Goal: Task Accomplishment & Management: Manage account settings

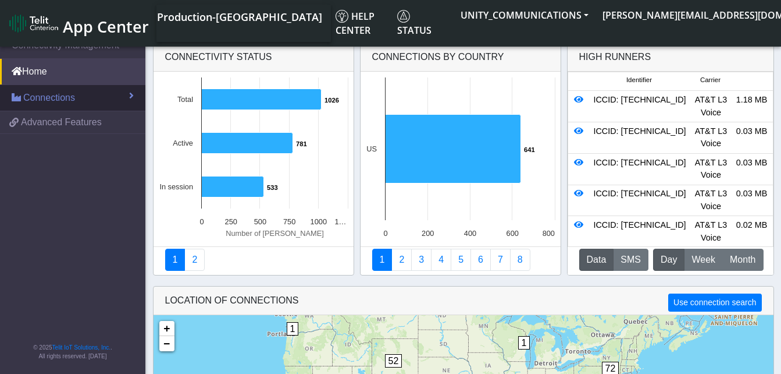
click at [69, 99] on span "Connections" at bounding box center [49, 98] width 52 height 14
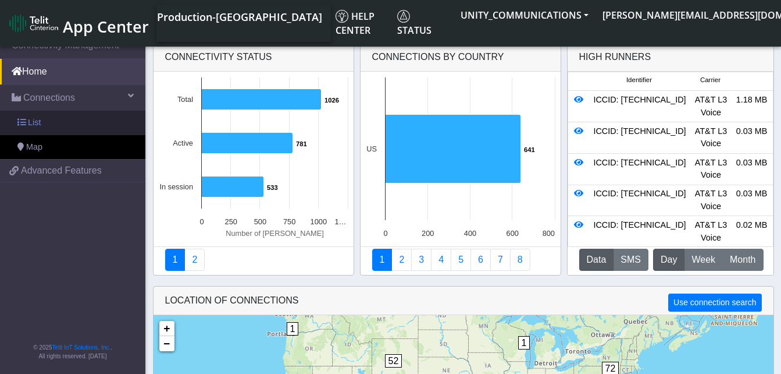
click at [69, 114] on link "List" at bounding box center [72, 123] width 145 height 24
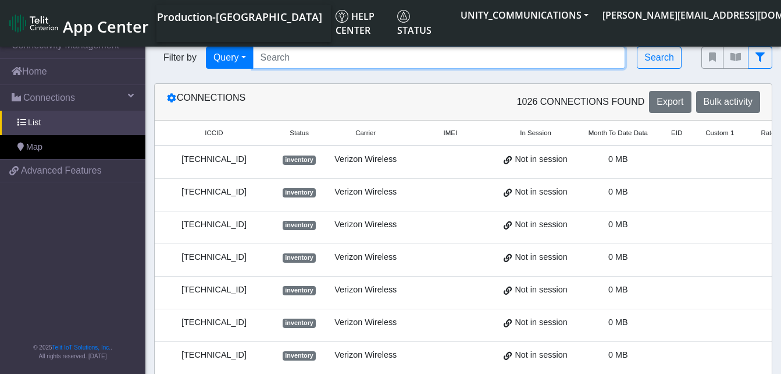
click at [289, 59] on input "Search..." at bounding box center [439, 58] width 373 height 22
paste input "89014104273663150376"
type input "89014104273663150376"
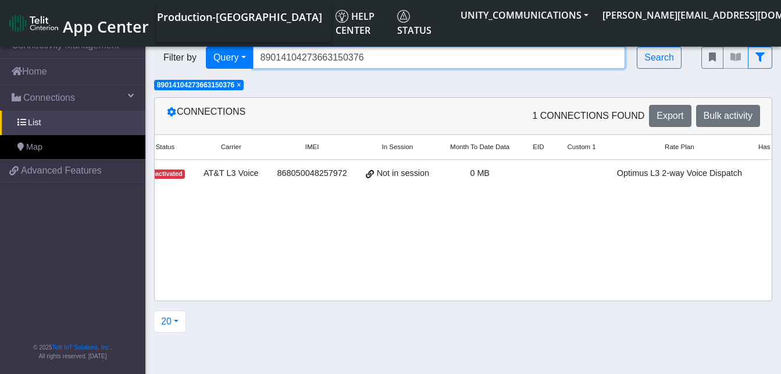
scroll to position [0, 218]
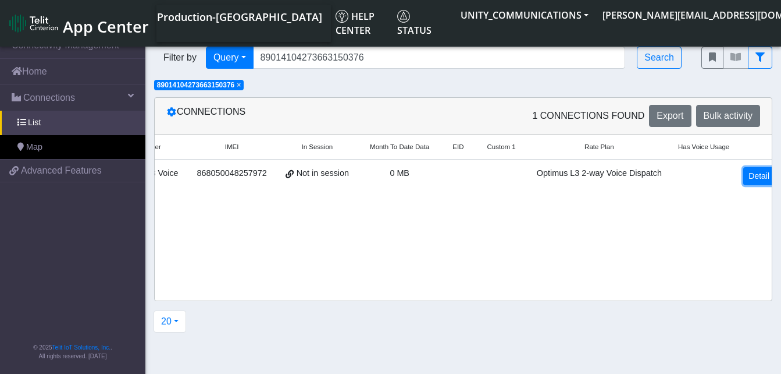
click at [749, 179] on link "Detail" at bounding box center [759, 176] width 31 height 18
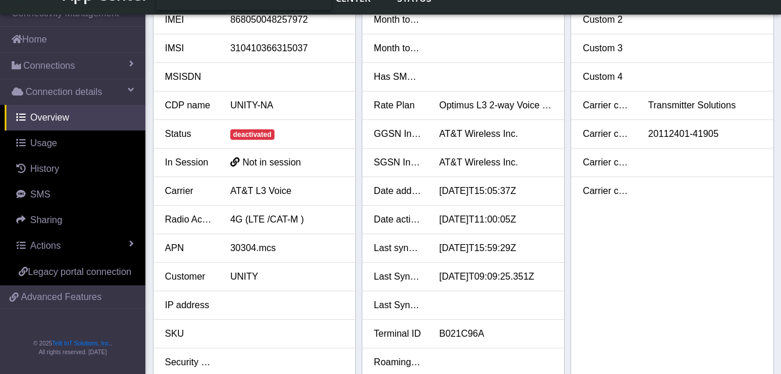
scroll to position [59, 0]
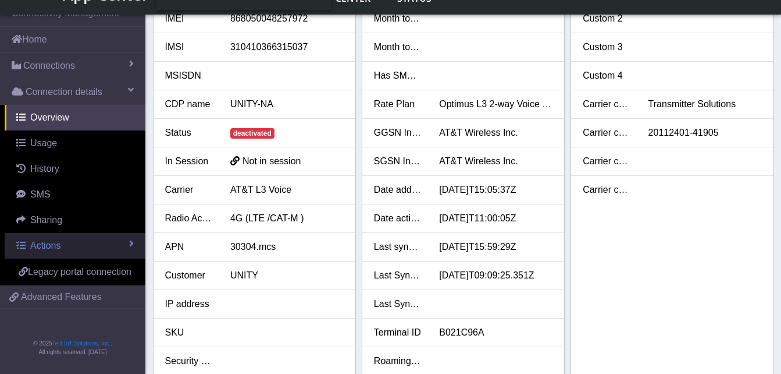
click at [45, 246] on span "Actions" at bounding box center [45, 245] width 30 height 10
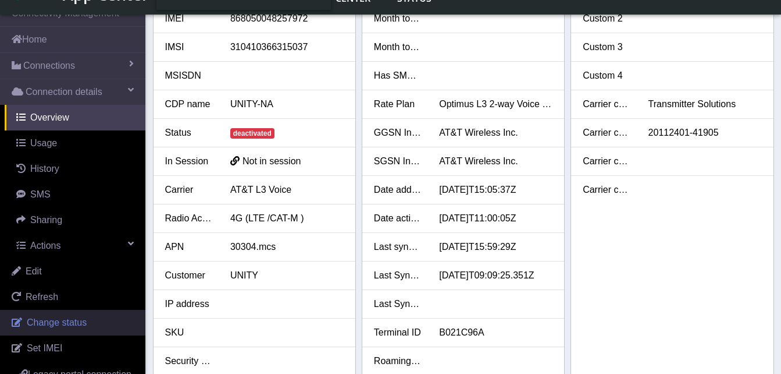
click at [44, 319] on span "Change status" at bounding box center [57, 322] width 60 height 10
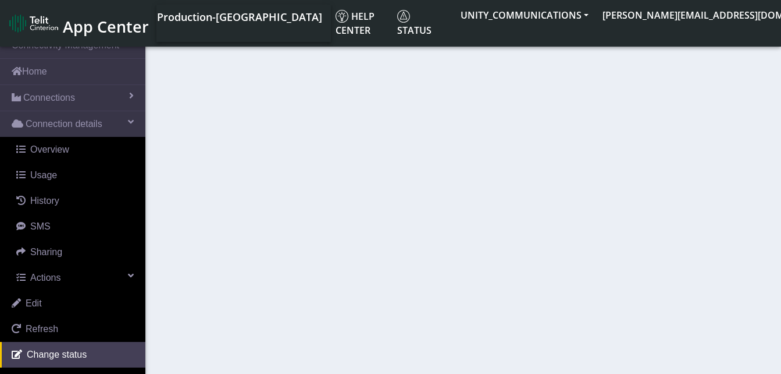
select select "deactivated"
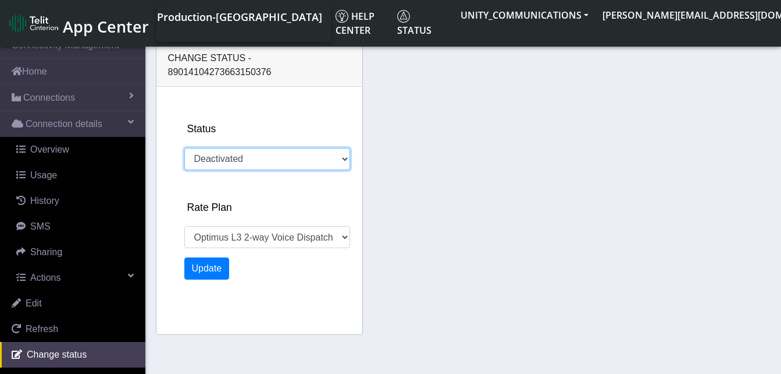
click at [234, 148] on select "Activated Deactivated" at bounding box center [267, 159] width 166 height 22
select select "508: 18646"
select select "activated"
click at [184, 148] on select "Activated Deactivated" at bounding box center [267, 159] width 166 height 22
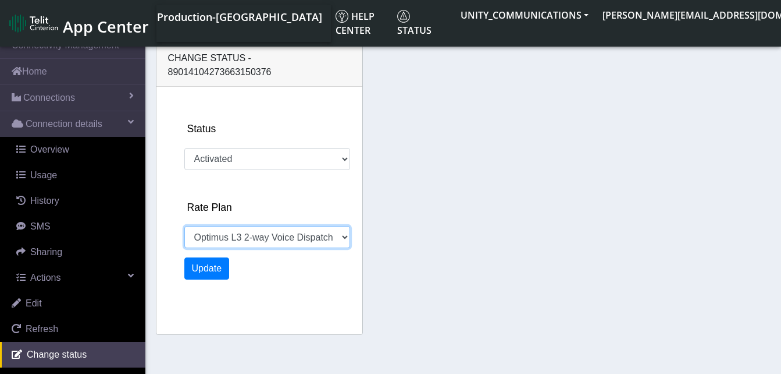
click at [340, 226] on select "Unity 500MB Unity 50GB EIS 1 Voice Unity 5GB Optimus L3 2-way Voice Dispatch EI…" at bounding box center [267, 237] width 166 height 22
click at [184, 226] on select "Unity 500MB Unity 50GB EIS 1 Voice Unity 5GB Optimus L3 2-way Voice Dispatch EI…" at bounding box center [267, 237] width 166 height 22
select select "1254: 22845"
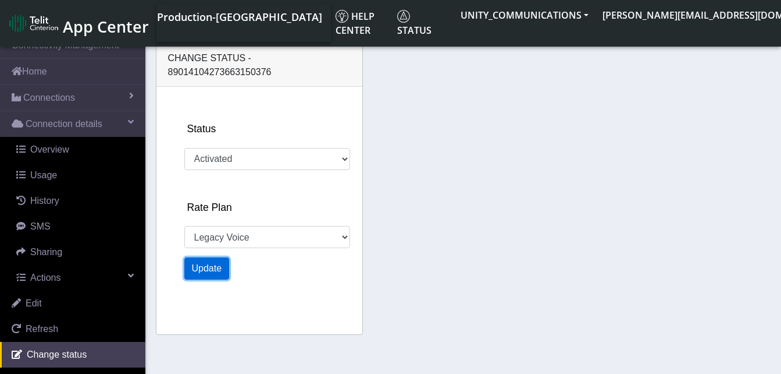
click at [214, 257] on button "Update" at bounding box center [206, 268] width 45 height 22
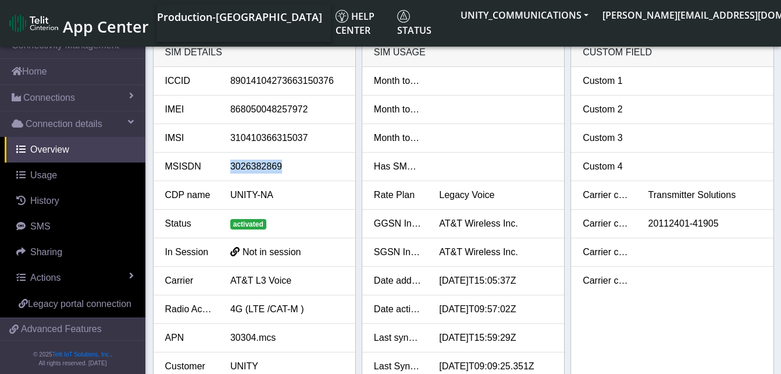
drag, startPoint x: 282, startPoint y: 166, endPoint x: 232, endPoint y: 166, distance: 50.0
click at [232, 166] on div "3026382869" at bounding box center [287, 166] width 131 height 14
copy div "3026382869"
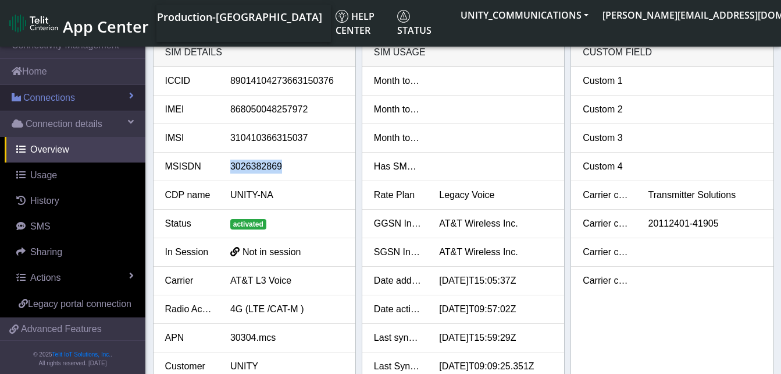
click at [70, 102] on span "Connections" at bounding box center [49, 98] width 52 height 14
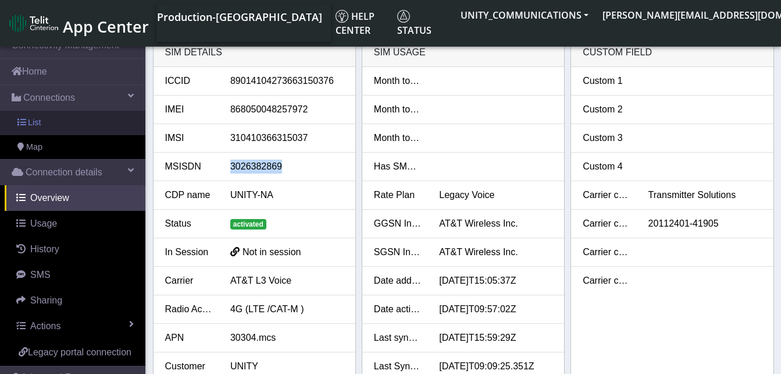
click at [67, 122] on link "List" at bounding box center [72, 123] width 145 height 24
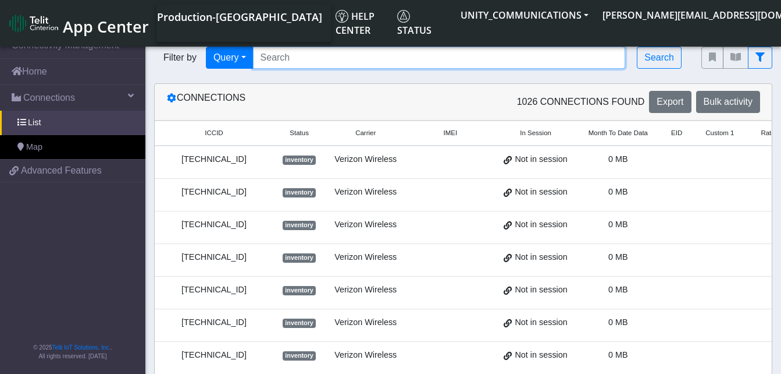
click at [273, 55] on input "Search..." at bounding box center [439, 58] width 373 height 22
type input "89014104273663153412"
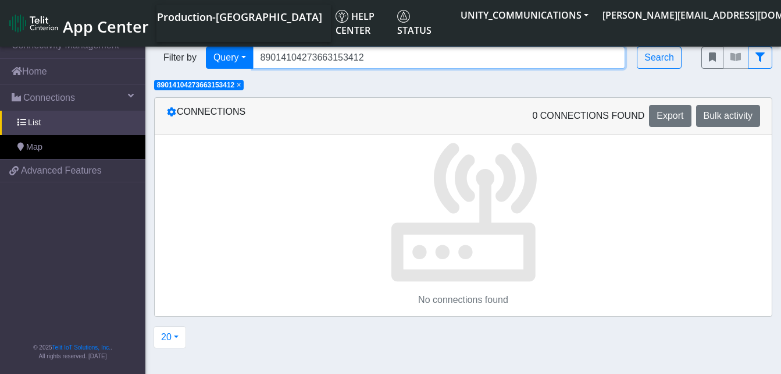
click at [370, 62] on input "89014104273663153412" at bounding box center [439, 58] width 373 height 22
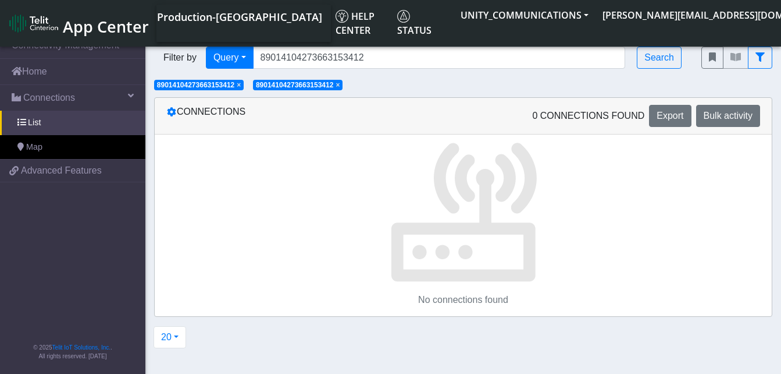
click at [340, 85] on span "×" at bounding box center [338, 85] width 4 height 8
